Goal: Transaction & Acquisition: Purchase product/service

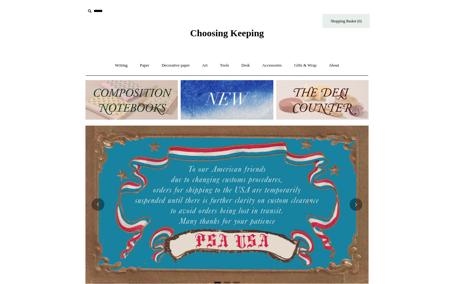
click at [123, 100] on img at bounding box center [131, 99] width 92 height 39
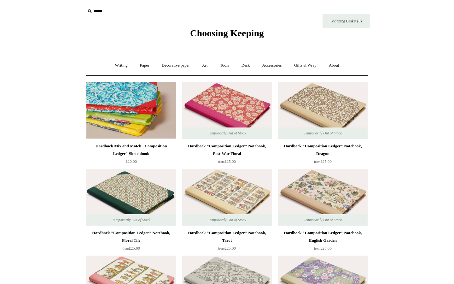
click at [119, 121] on img at bounding box center [131, 110] width 90 height 57
click at [135, 118] on img at bounding box center [131, 110] width 90 height 57
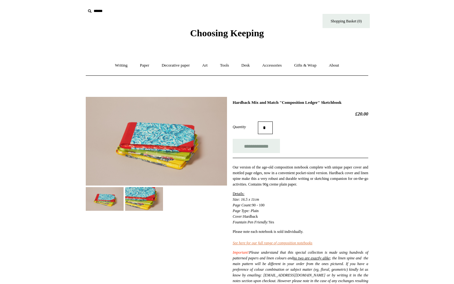
click at [142, 202] on img at bounding box center [144, 199] width 38 height 24
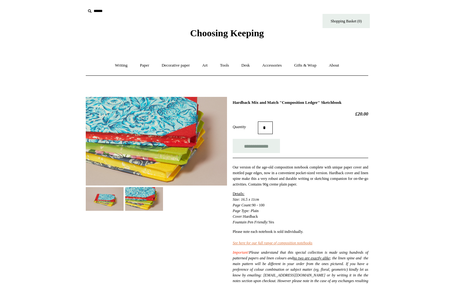
click at [114, 197] on img at bounding box center [105, 199] width 38 height 24
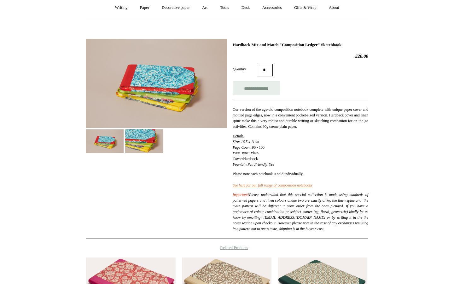
scroll to position [59, 0]
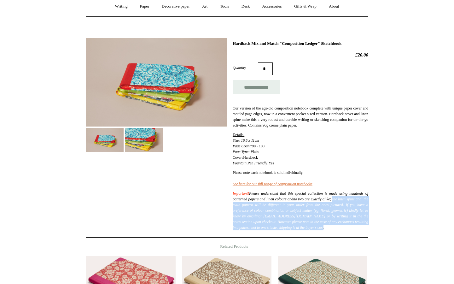
drag, startPoint x: 339, startPoint y: 232, endPoint x: 224, endPoint y: 204, distance: 118.4
click at [224, 204] on div "**********" at bounding box center [227, 135] width 283 height 205
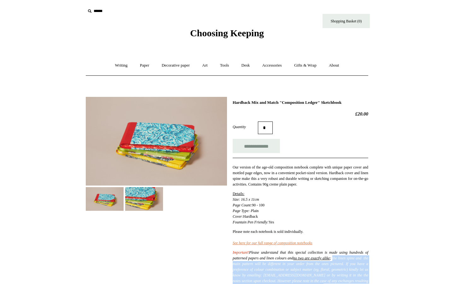
scroll to position [0, 0]
